Goal: Navigation & Orientation: Find specific page/section

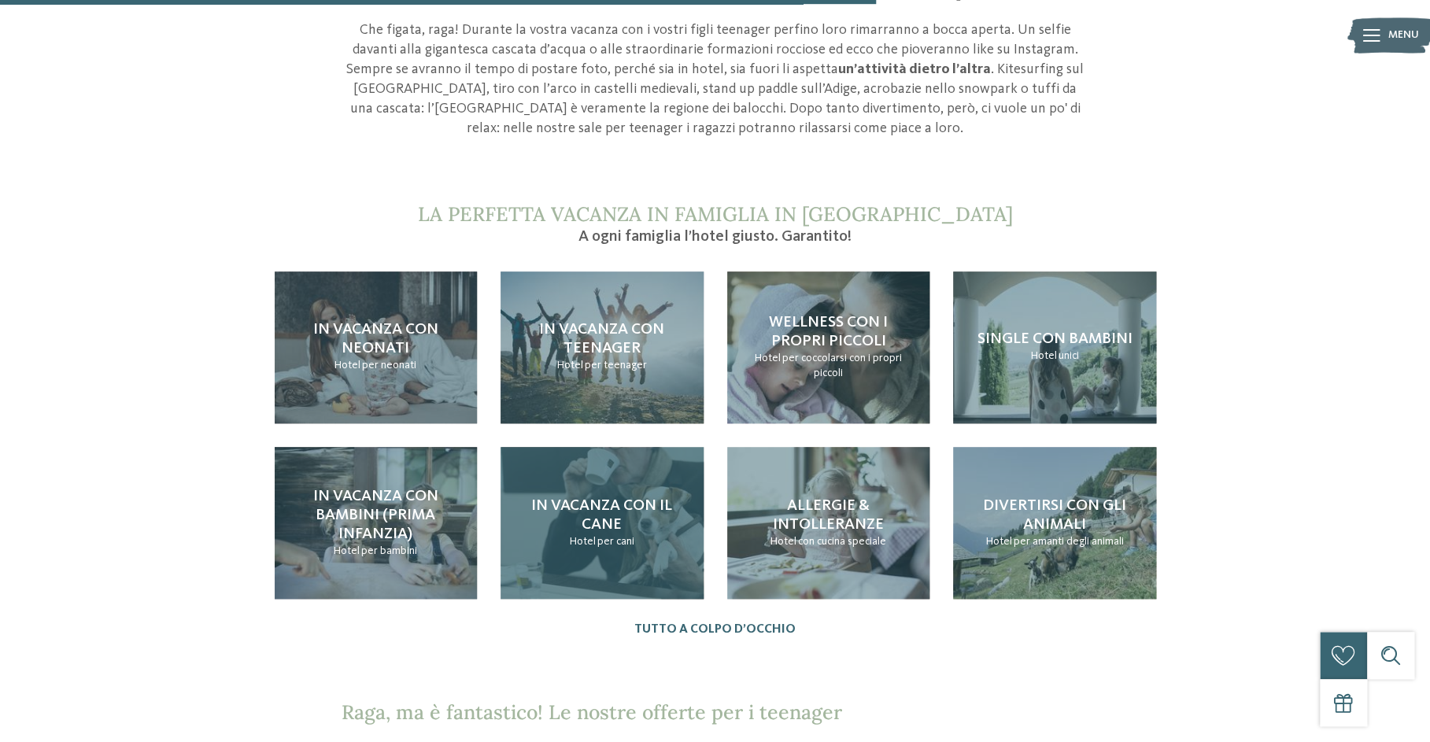
scroll to position [1524, 0]
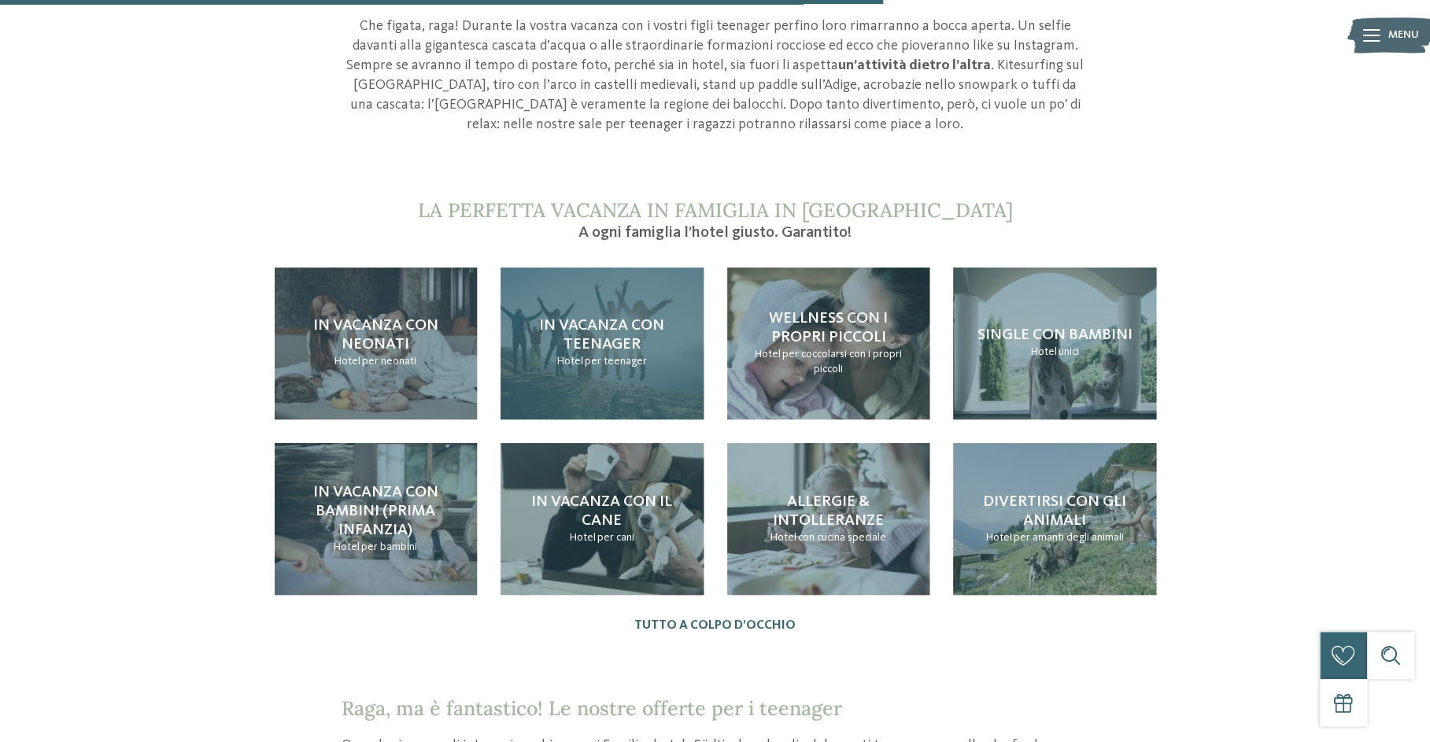
click at [603, 346] on span "In vacanza con teenager" at bounding box center [601, 335] width 125 height 35
click at [602, 353] on h4 "In vacanza con teenager" at bounding box center [602, 335] width 172 height 38
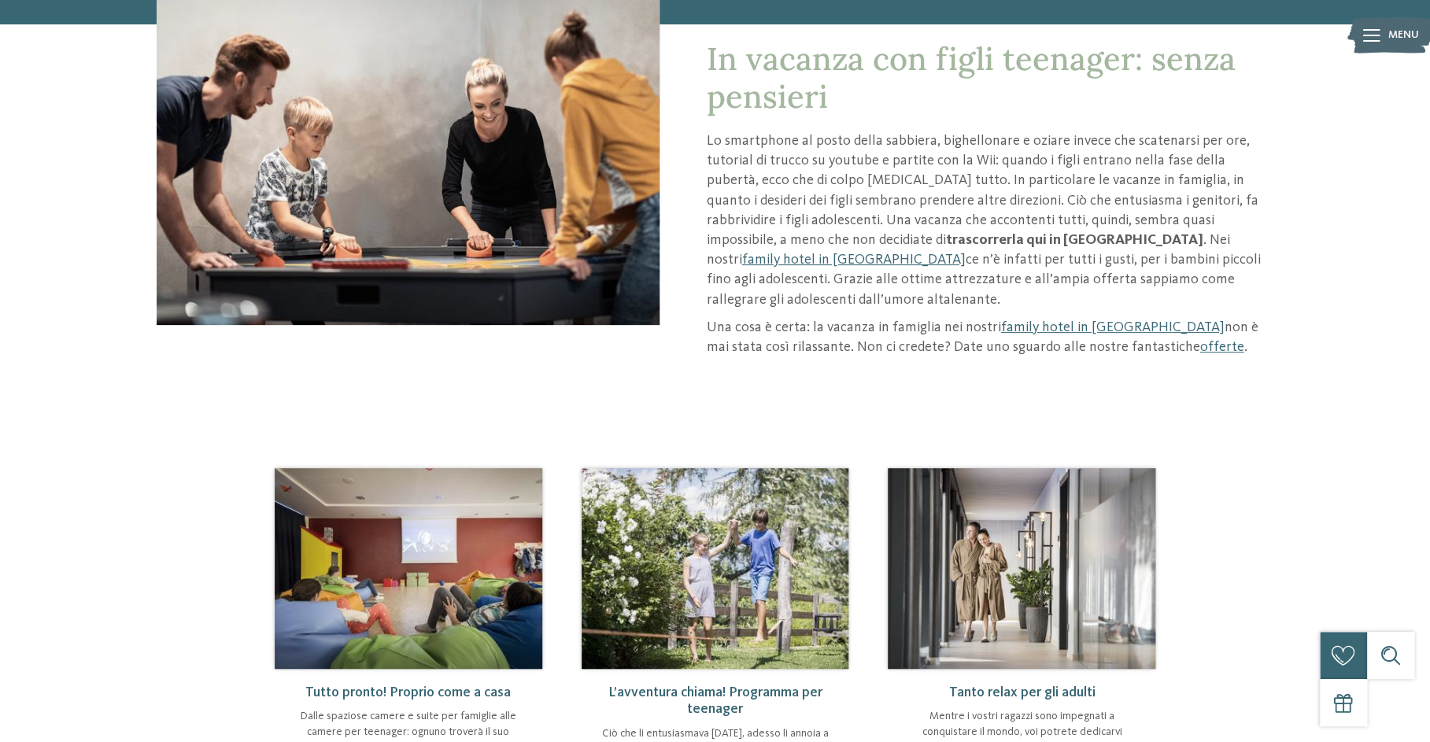
scroll to position [0, 0]
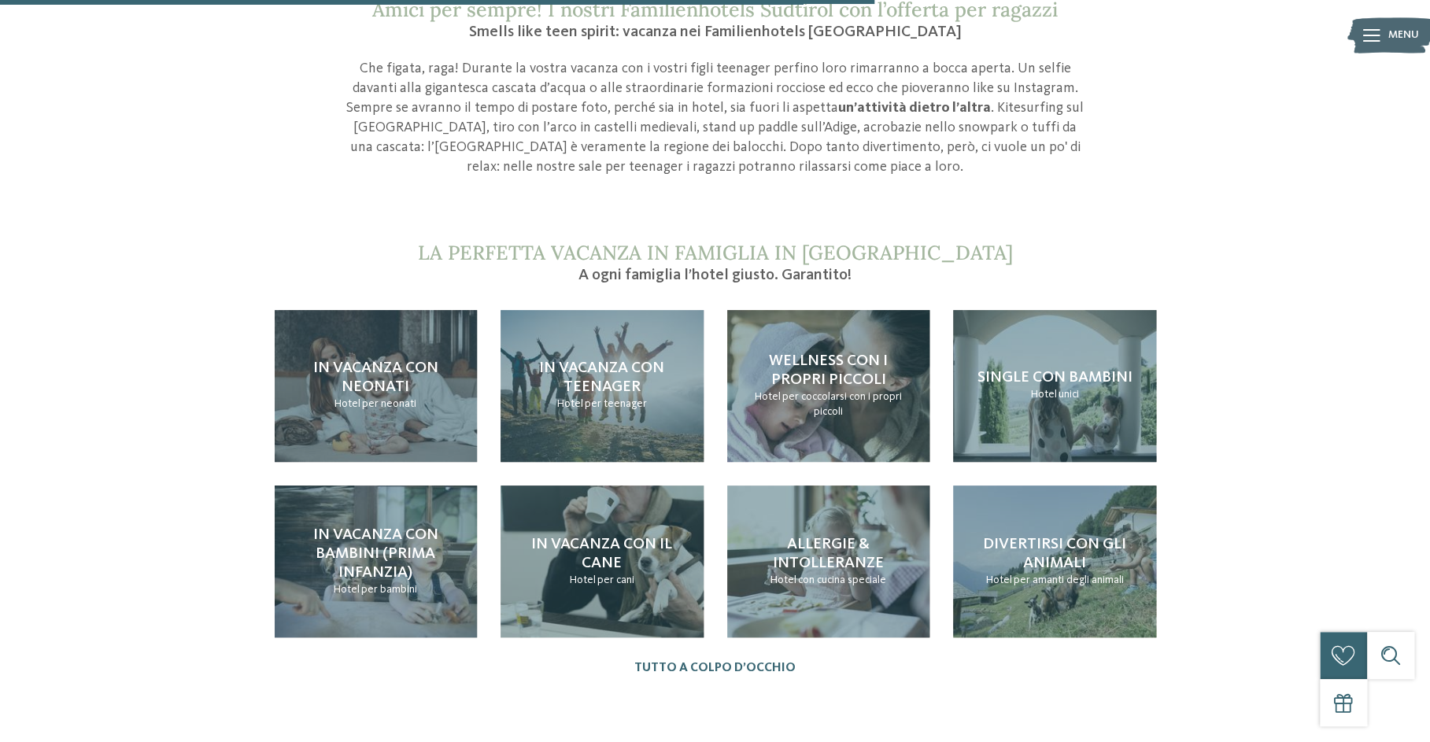
scroll to position [1524, 0]
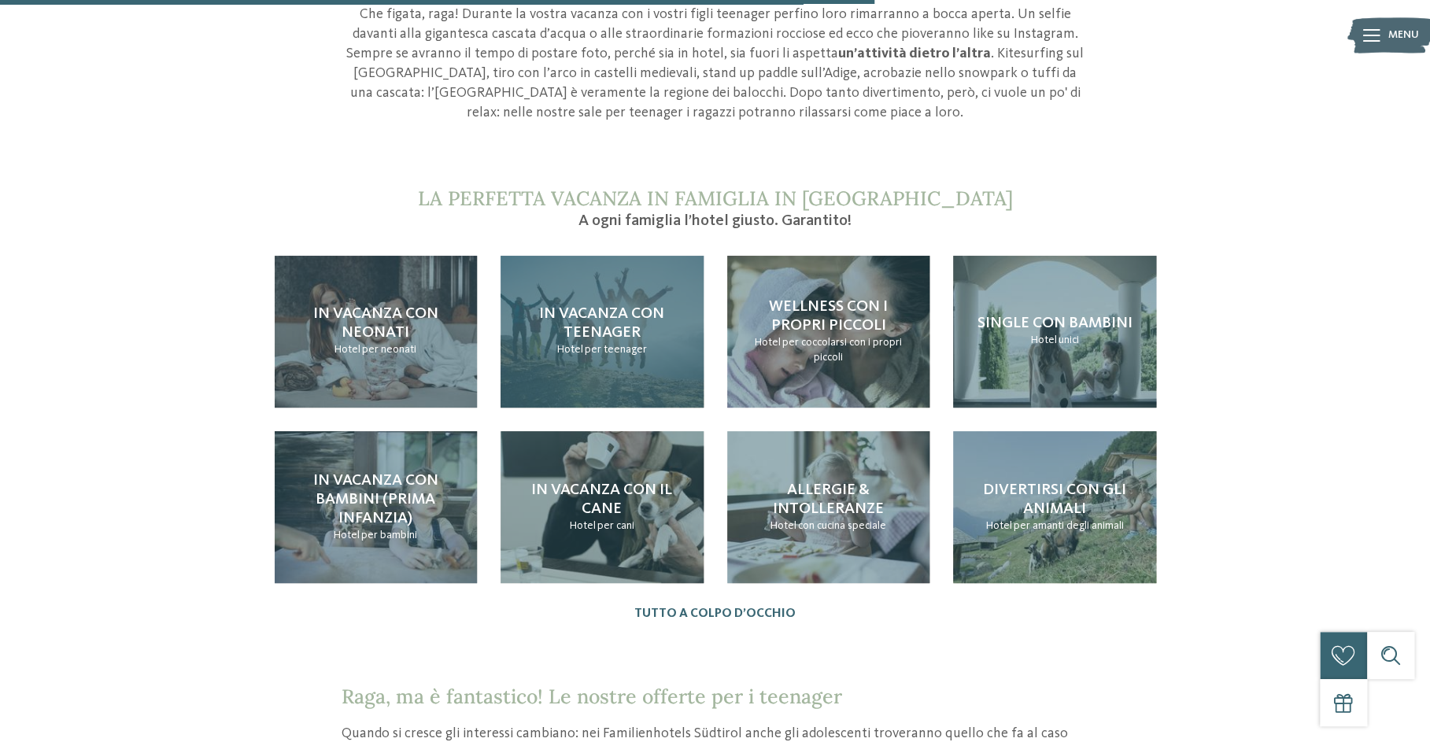
click at [590, 338] on span "In vacanza con teenager" at bounding box center [601, 323] width 125 height 35
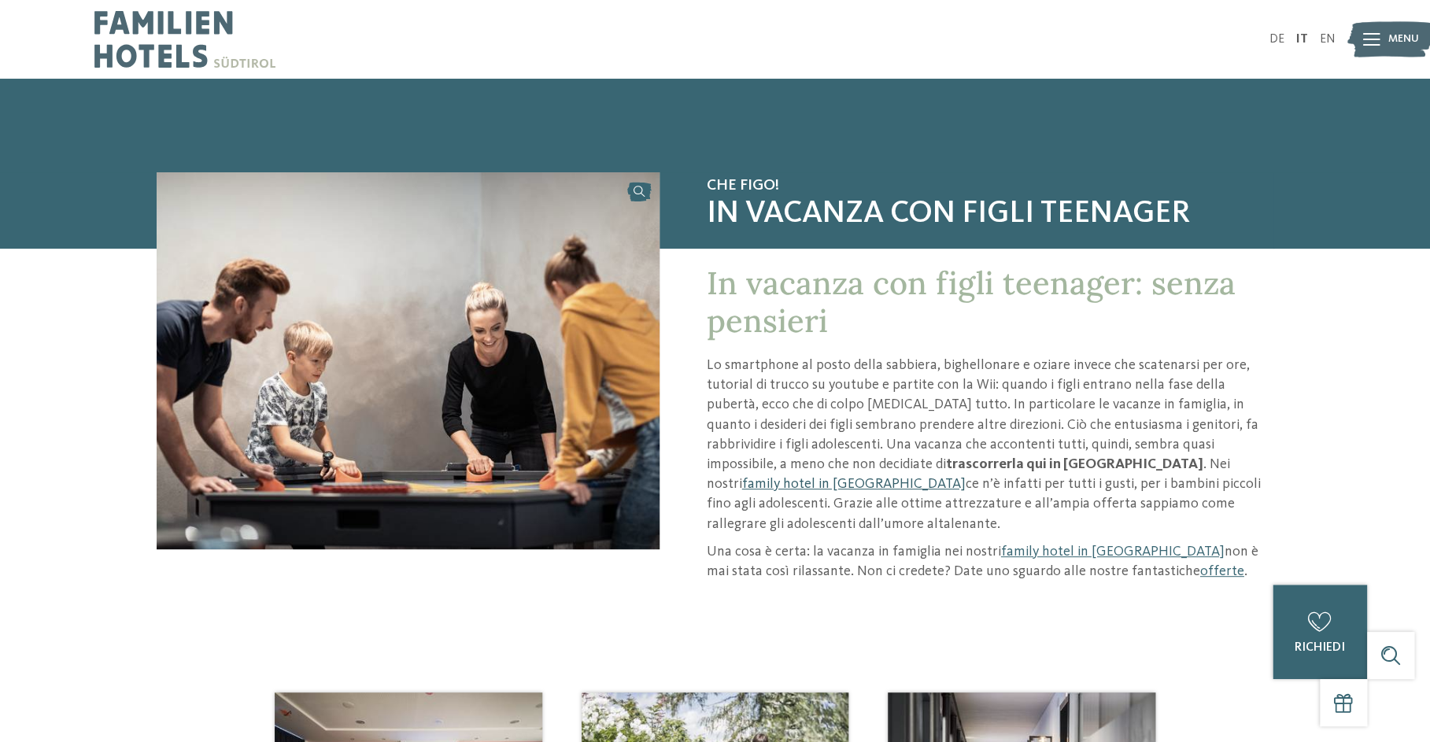
click at [966, 477] on link "family hotel in [GEOGRAPHIC_DATA]" at bounding box center [854, 484] width 224 height 14
